Goal: Browse casually: Explore the website without a specific task or goal

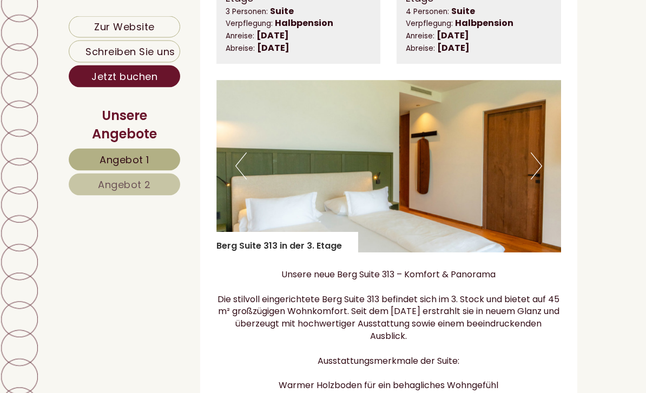
scroll to position [702, 0]
click at [536, 162] on button "Next" at bounding box center [535, 165] width 11 height 27
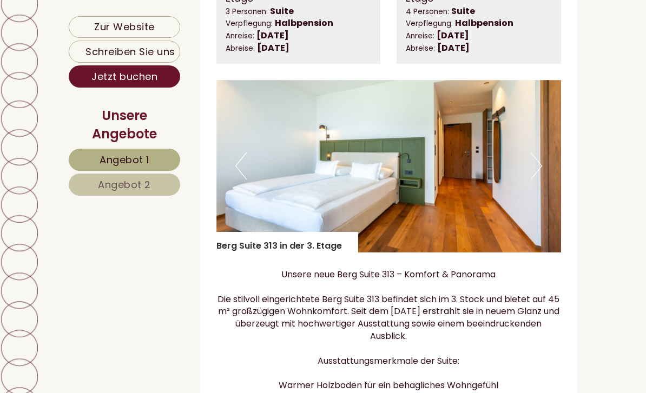
click at [540, 173] on button "Next" at bounding box center [535, 165] width 11 height 27
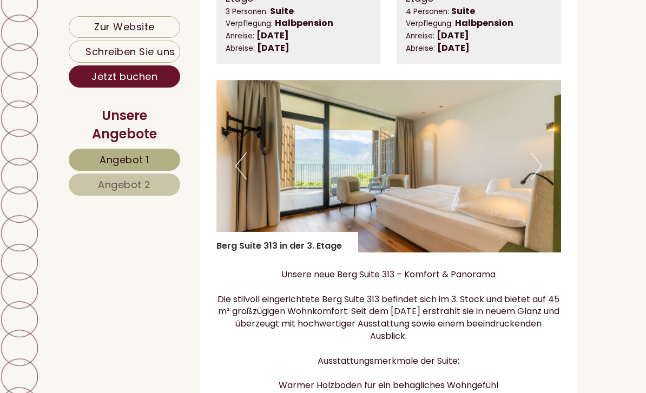
click at [541, 158] on button "Next" at bounding box center [535, 165] width 11 height 27
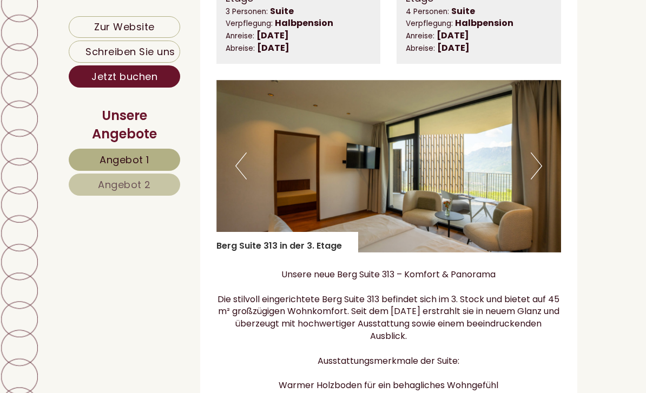
click at [535, 157] on button "Next" at bounding box center [535, 165] width 11 height 27
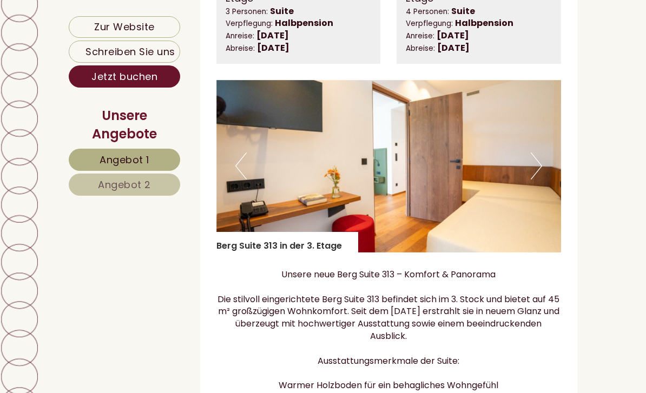
click at [543, 165] on img at bounding box center [388, 166] width 345 height 172
click at [535, 168] on button "Next" at bounding box center [535, 165] width 11 height 27
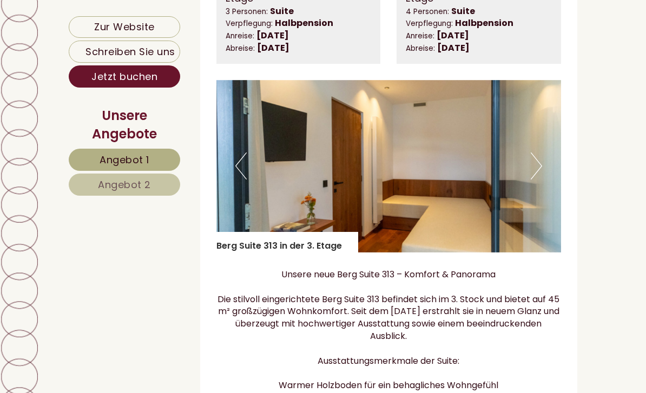
click at [540, 172] on button "Next" at bounding box center [535, 165] width 11 height 27
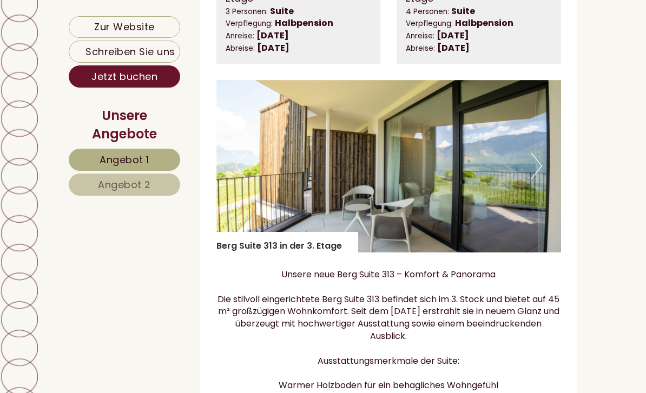
click at [538, 173] on button "Next" at bounding box center [535, 165] width 11 height 27
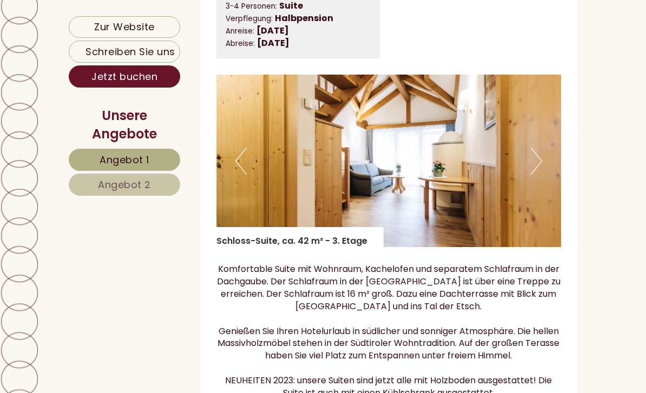
scroll to position [2159, 0]
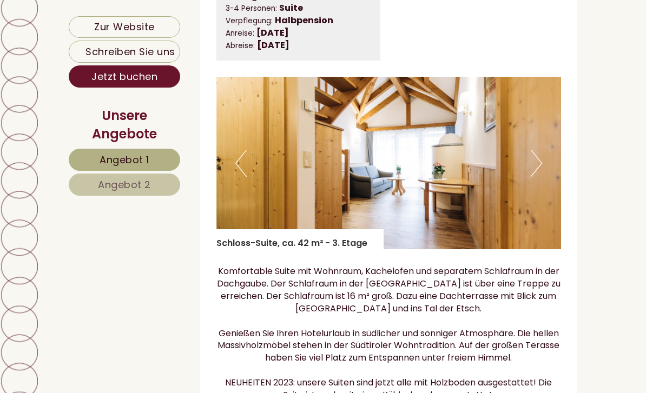
click at [536, 165] on button "Next" at bounding box center [535, 163] width 11 height 27
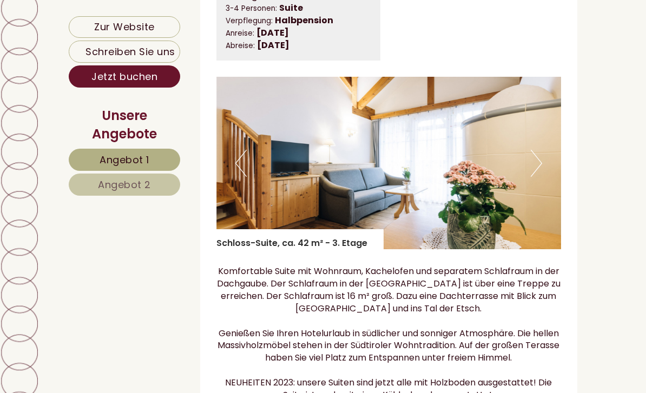
click at [540, 164] on button "Next" at bounding box center [535, 163] width 11 height 27
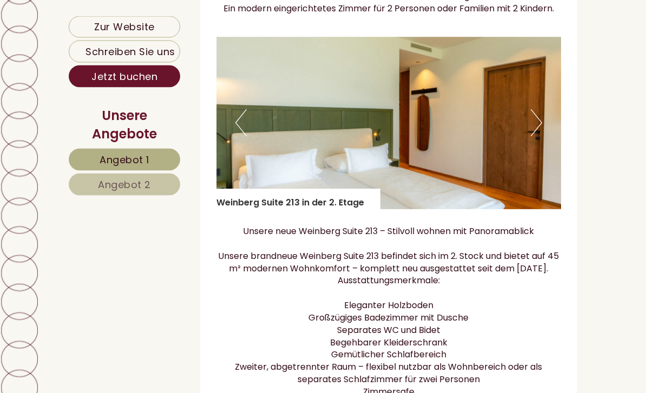
scroll to position [1258, 0]
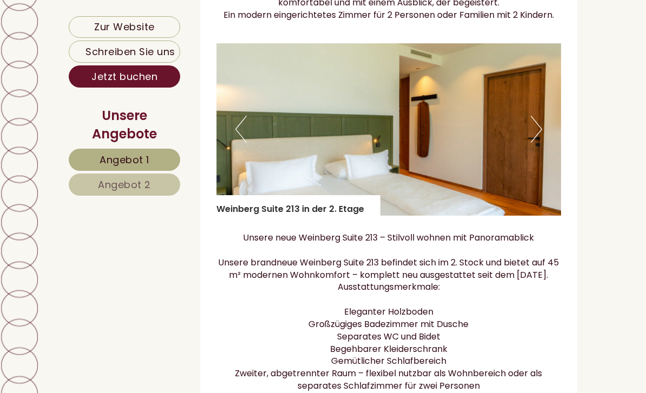
click at [542, 117] on img at bounding box center [388, 129] width 345 height 172
click at [534, 125] on button "Next" at bounding box center [535, 129] width 11 height 27
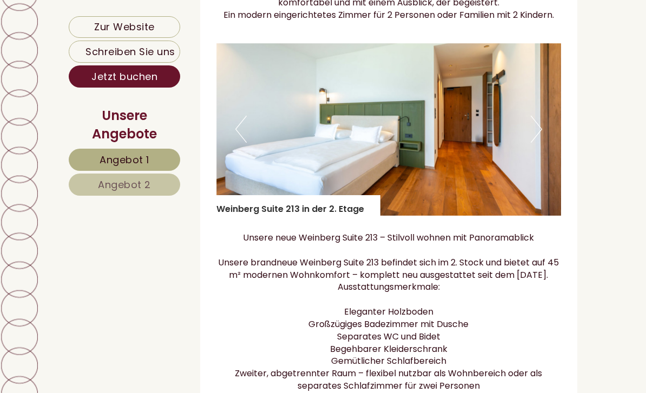
click at [541, 122] on button "Next" at bounding box center [535, 129] width 11 height 27
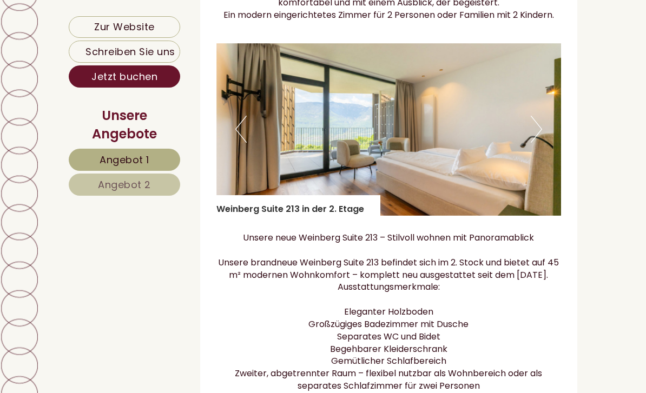
click at [546, 119] on img at bounding box center [388, 129] width 345 height 172
click at [542, 124] on img at bounding box center [388, 129] width 345 height 172
click at [538, 124] on button "Next" at bounding box center [535, 129] width 11 height 27
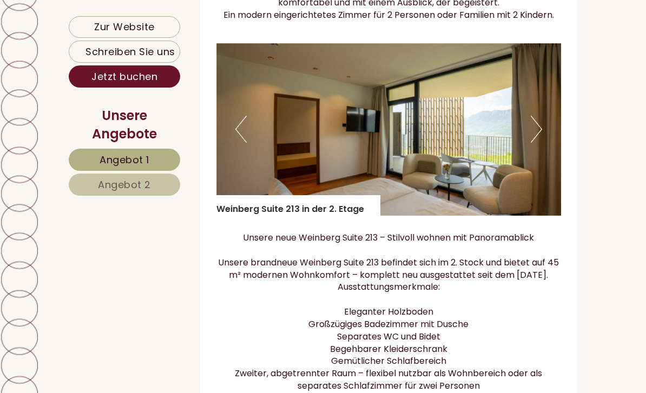
click at [537, 119] on button "Next" at bounding box center [535, 129] width 11 height 27
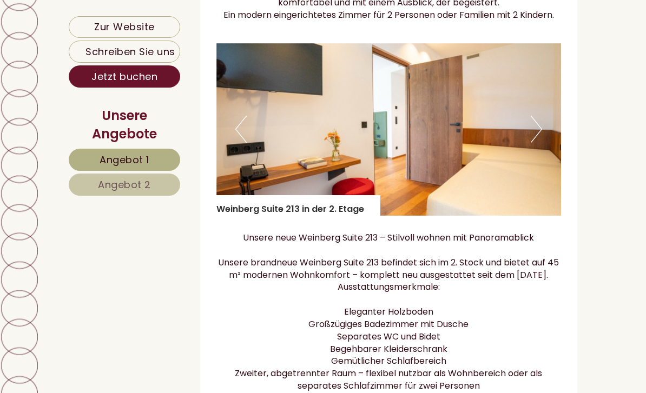
click at [535, 129] on button "Next" at bounding box center [535, 129] width 11 height 27
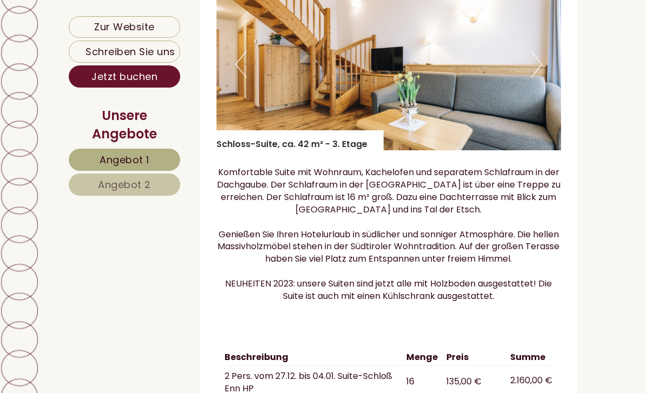
scroll to position [2236, 0]
